Goal: Use online tool/utility: Utilize a website feature to perform a specific function

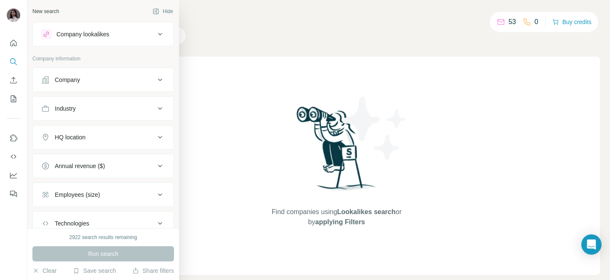
click at [48, 81] on icon at bounding box center [45, 79] width 7 height 7
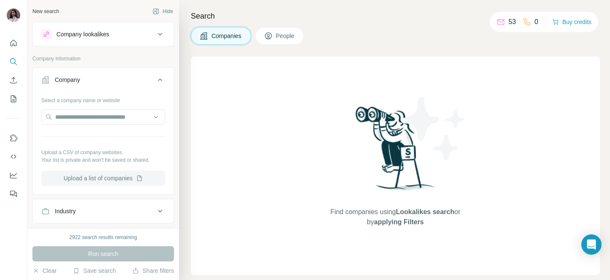
click at [91, 170] on button "Upload a list of companies" at bounding box center [103, 177] width 124 height 15
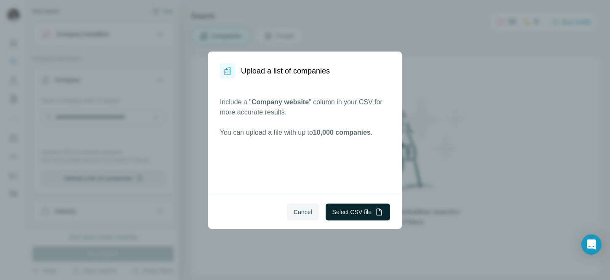
click at [350, 209] on button "Select CSV file" at bounding box center [358, 211] width 65 height 17
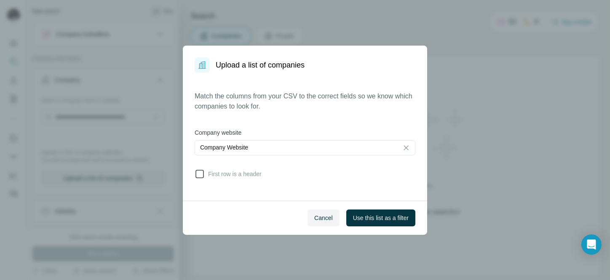
click at [195, 172] on icon at bounding box center [200, 174] width 10 height 10
click at [359, 214] on span "Use this list as a filter" at bounding box center [381, 217] width 56 height 8
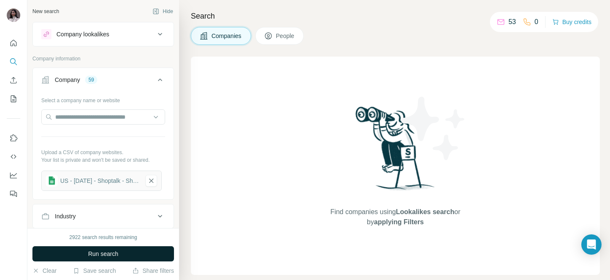
click at [111, 256] on span "Run search" at bounding box center [103, 253] width 30 height 8
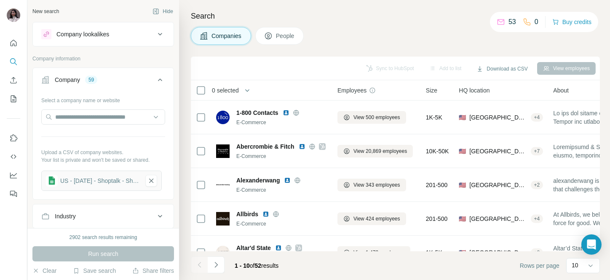
click at [230, 89] on span "0 selected" at bounding box center [225, 90] width 27 height 8
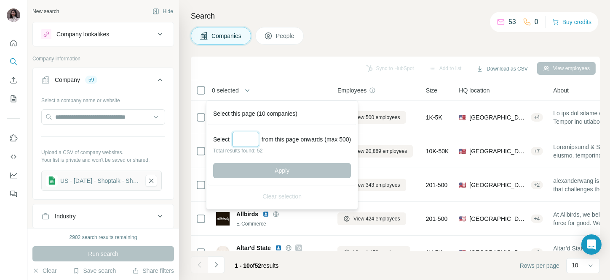
click at [249, 141] on input "Select a number (up to 500)" at bounding box center [245, 139] width 27 height 15
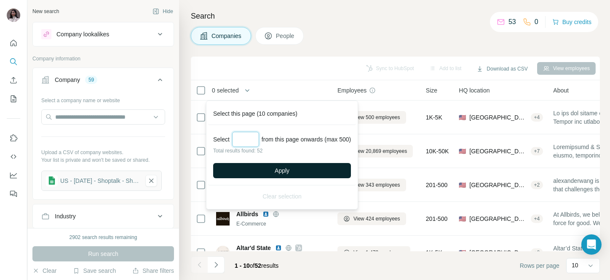
type input "**"
click at [251, 166] on button "Apply" at bounding box center [282, 170] width 138 height 15
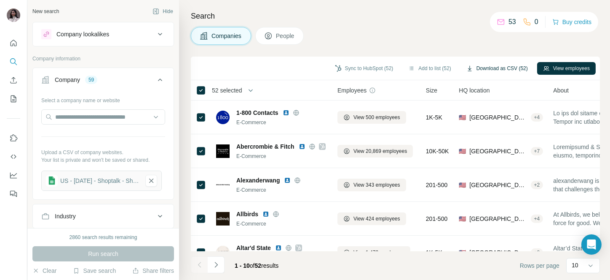
click at [487, 67] on button "Download as CSV (52)" at bounding box center [497, 68] width 73 height 13
